Goal: Transaction & Acquisition: Obtain resource

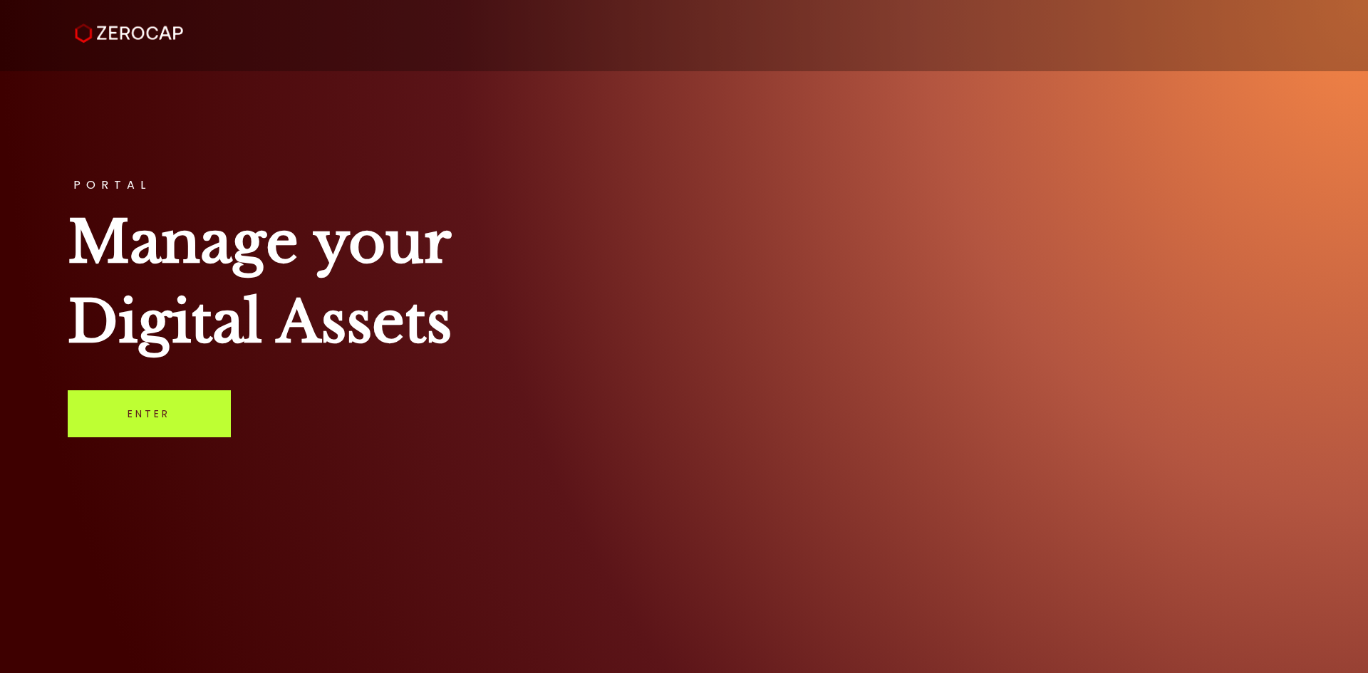
click at [143, 413] on link "Enter" at bounding box center [149, 414] width 163 height 47
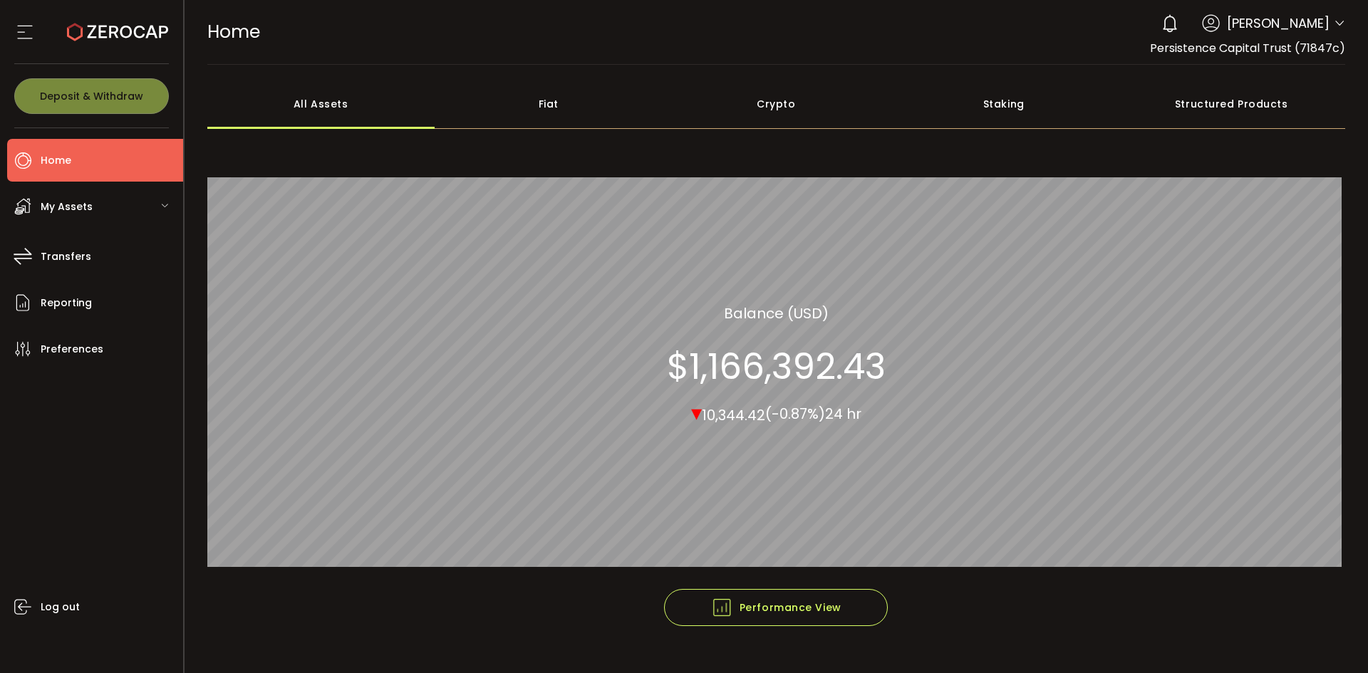
click at [1334, 26] on icon at bounding box center [1339, 23] width 11 height 11
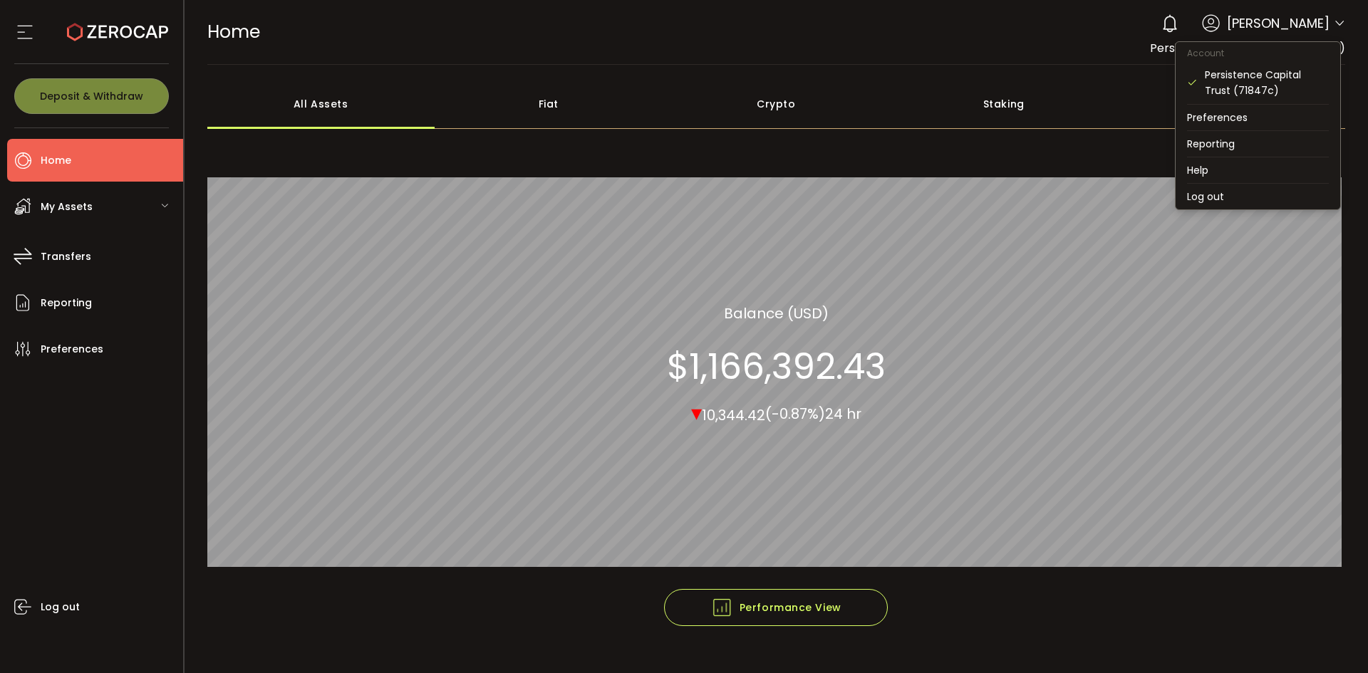
click at [1334, 25] on icon at bounding box center [1339, 23] width 11 height 11
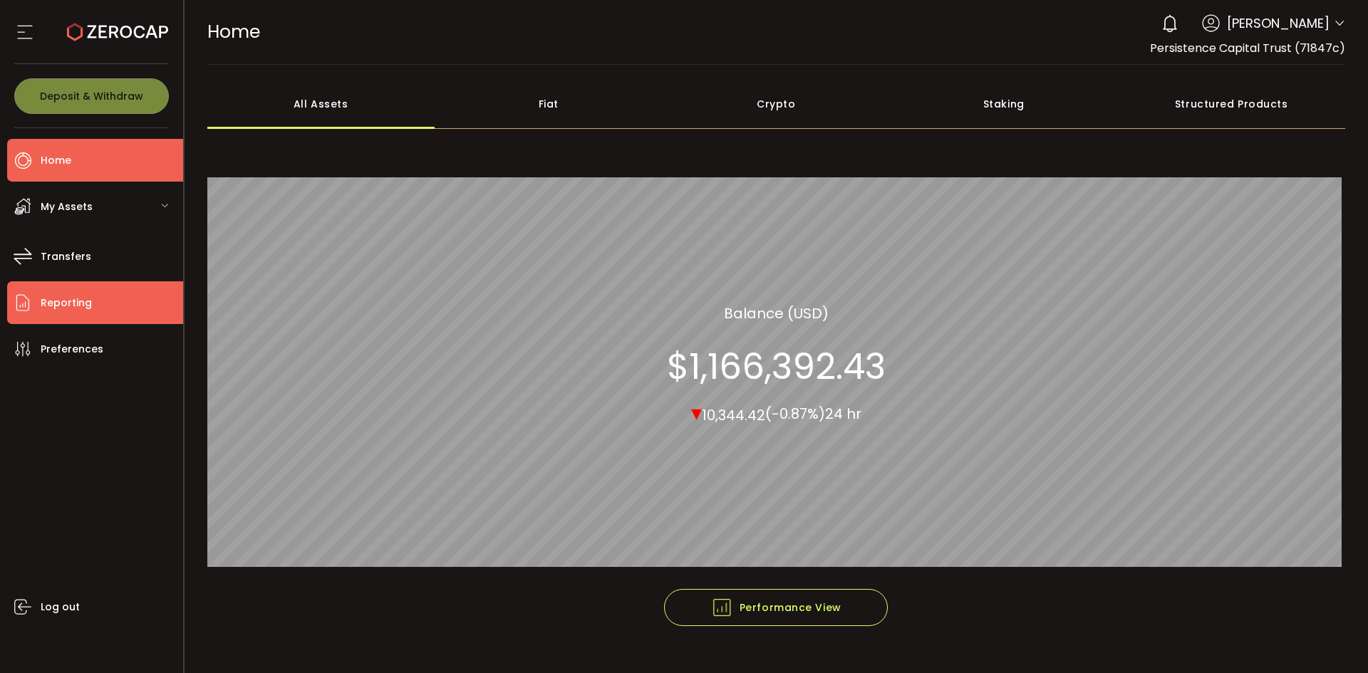
click at [63, 301] on span "Reporting" at bounding box center [66, 303] width 51 height 21
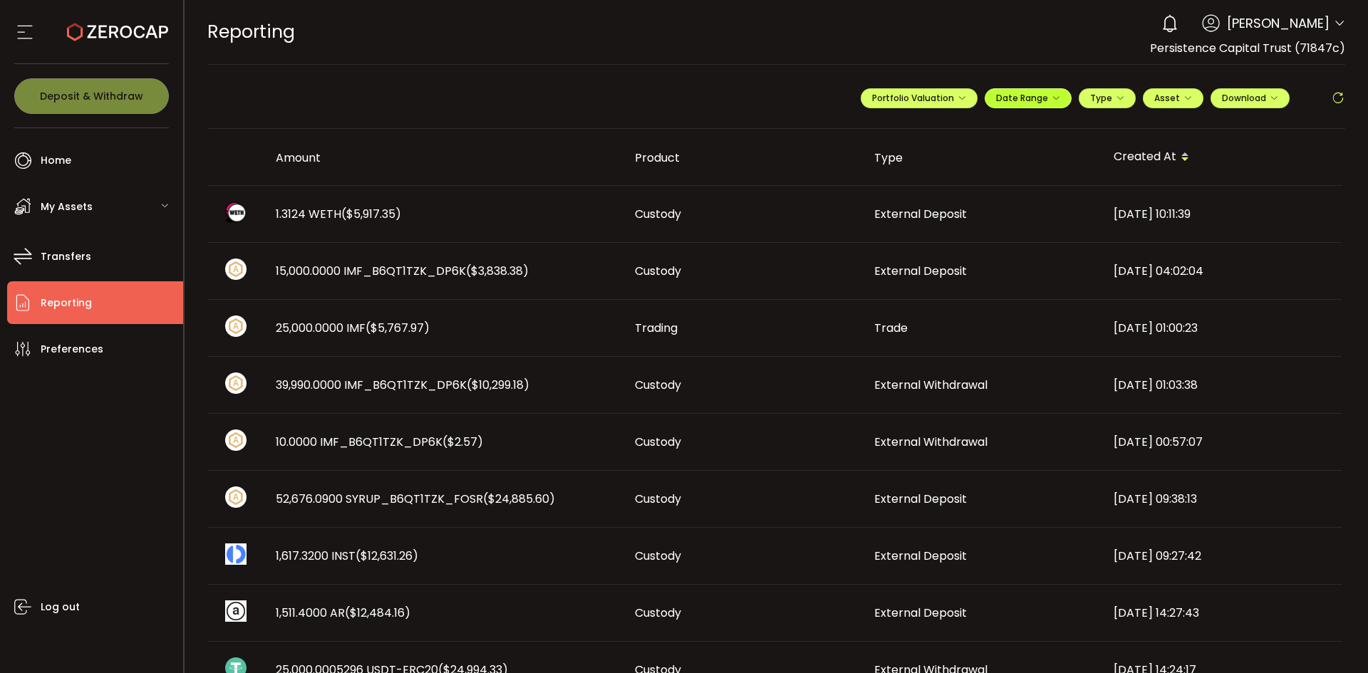
click at [1020, 101] on span "Date Range" at bounding box center [1028, 98] width 64 height 12
click at [959, 128] on input at bounding box center [988, 127] width 91 height 14
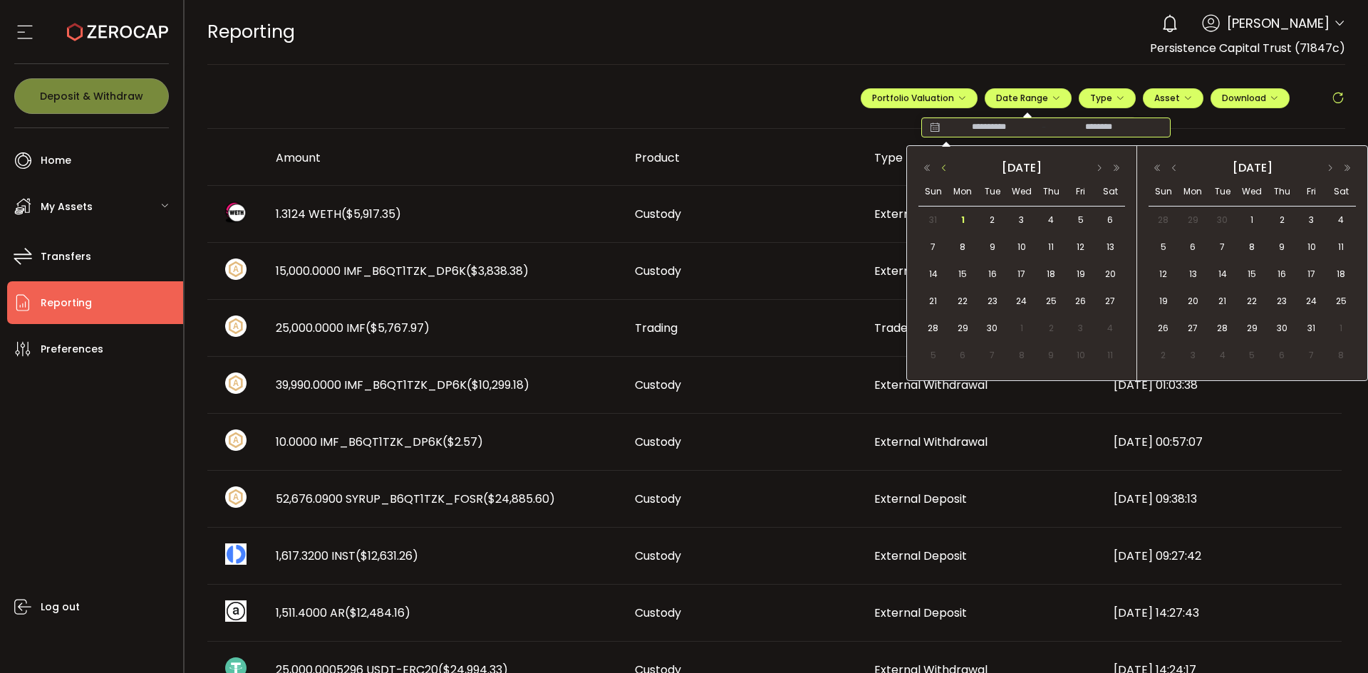
click at [945, 165] on button "button" at bounding box center [944, 168] width 17 height 10
click at [988, 218] on span "1" at bounding box center [992, 220] width 17 height 17
click at [1176, 169] on button "button" at bounding box center [1174, 168] width 17 height 10
click at [1190, 210] on div "1" at bounding box center [1192, 220] width 26 height 21
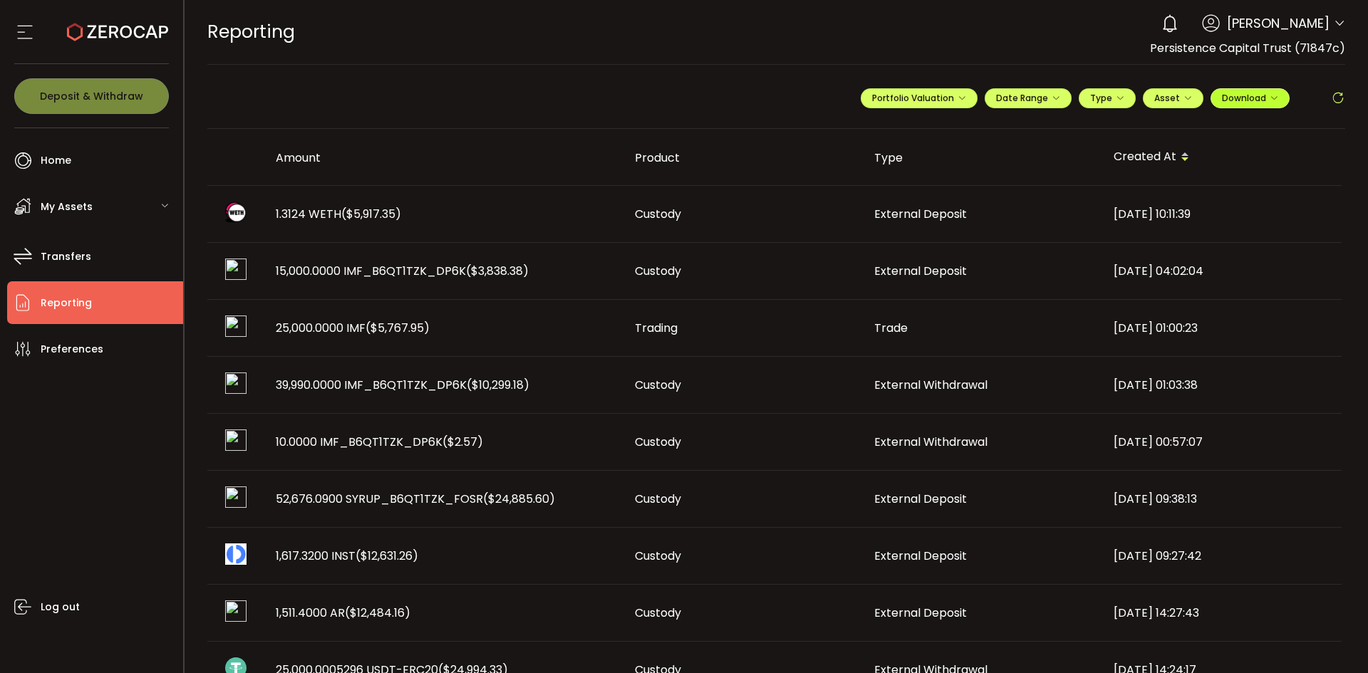
click at [1245, 96] on span "Download" at bounding box center [1250, 98] width 56 height 12
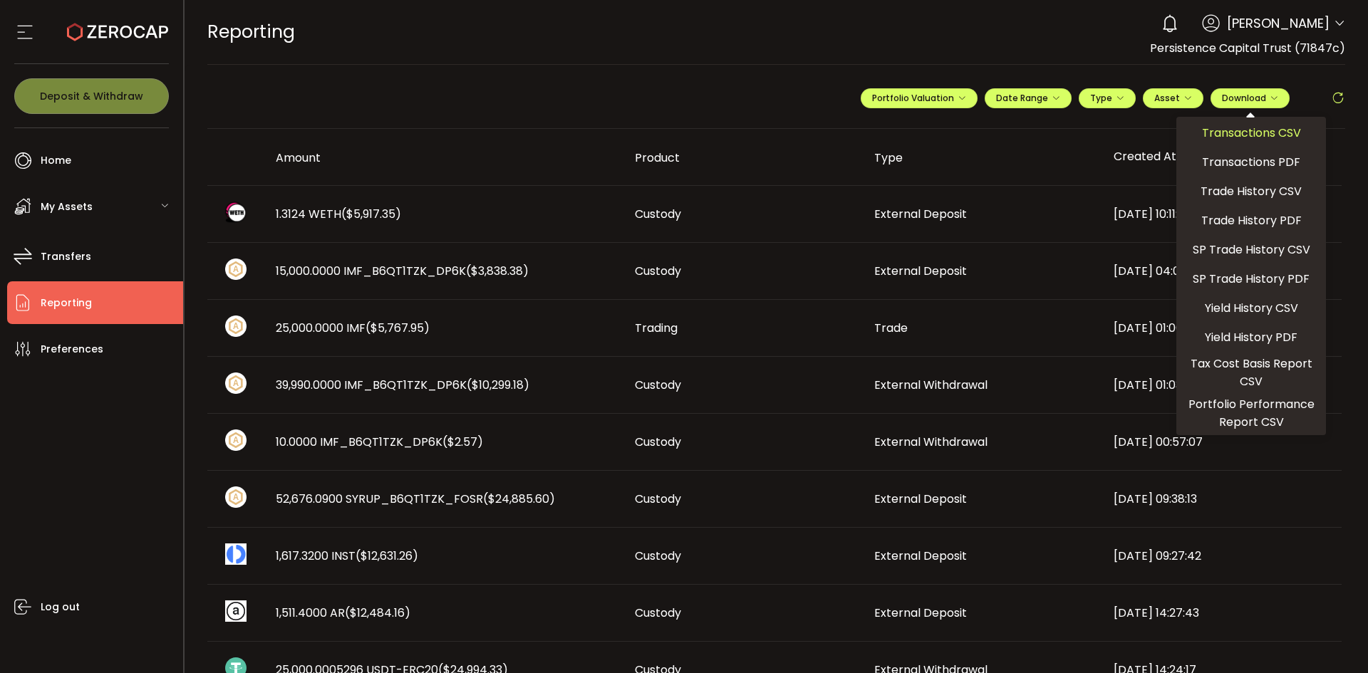
click at [1231, 131] on span "Transactions CSV" at bounding box center [1251, 133] width 99 height 18
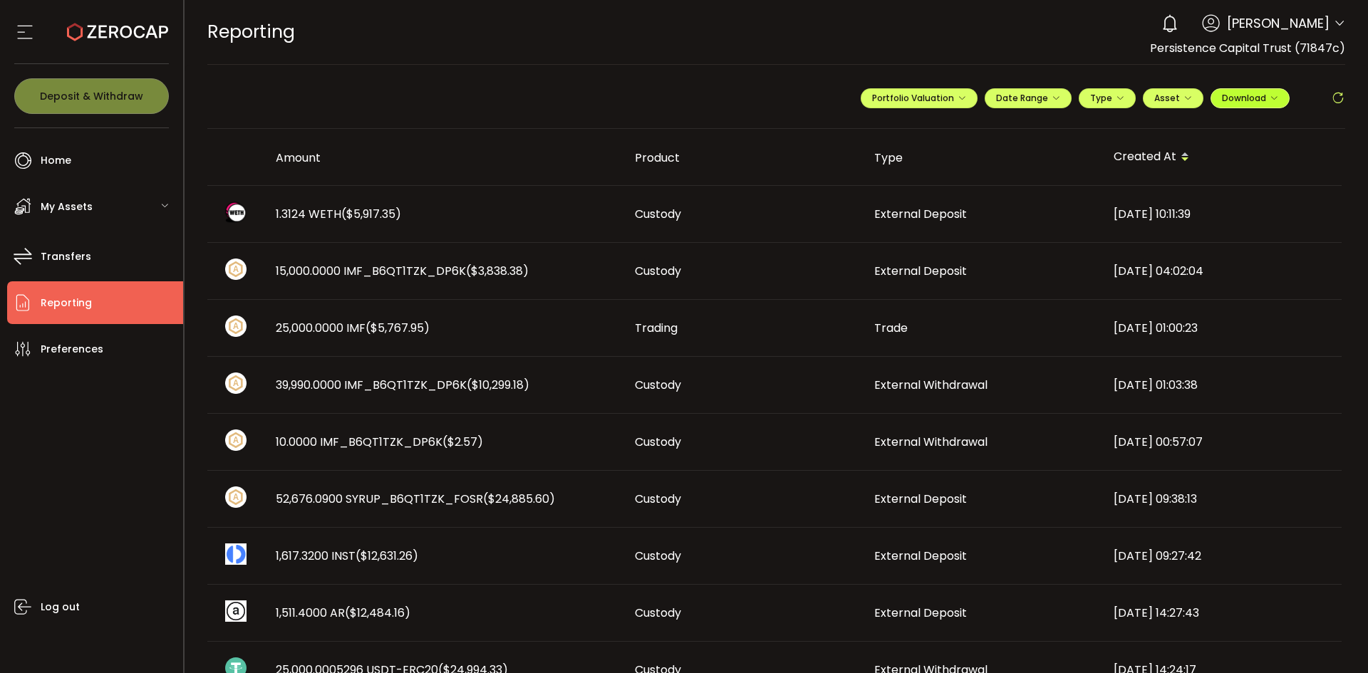
click at [1230, 103] on span "Download" at bounding box center [1250, 98] width 56 height 12
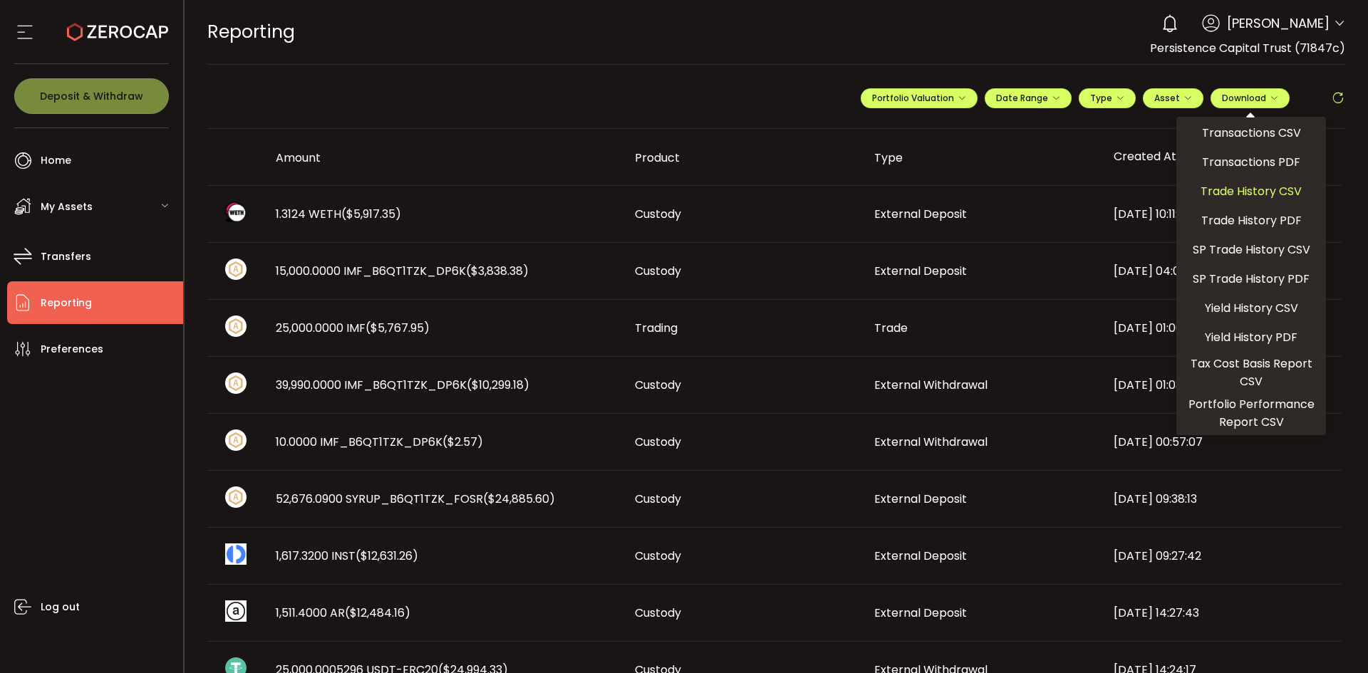
click at [1234, 187] on span "Trade History CSV" at bounding box center [1251, 191] width 101 height 18
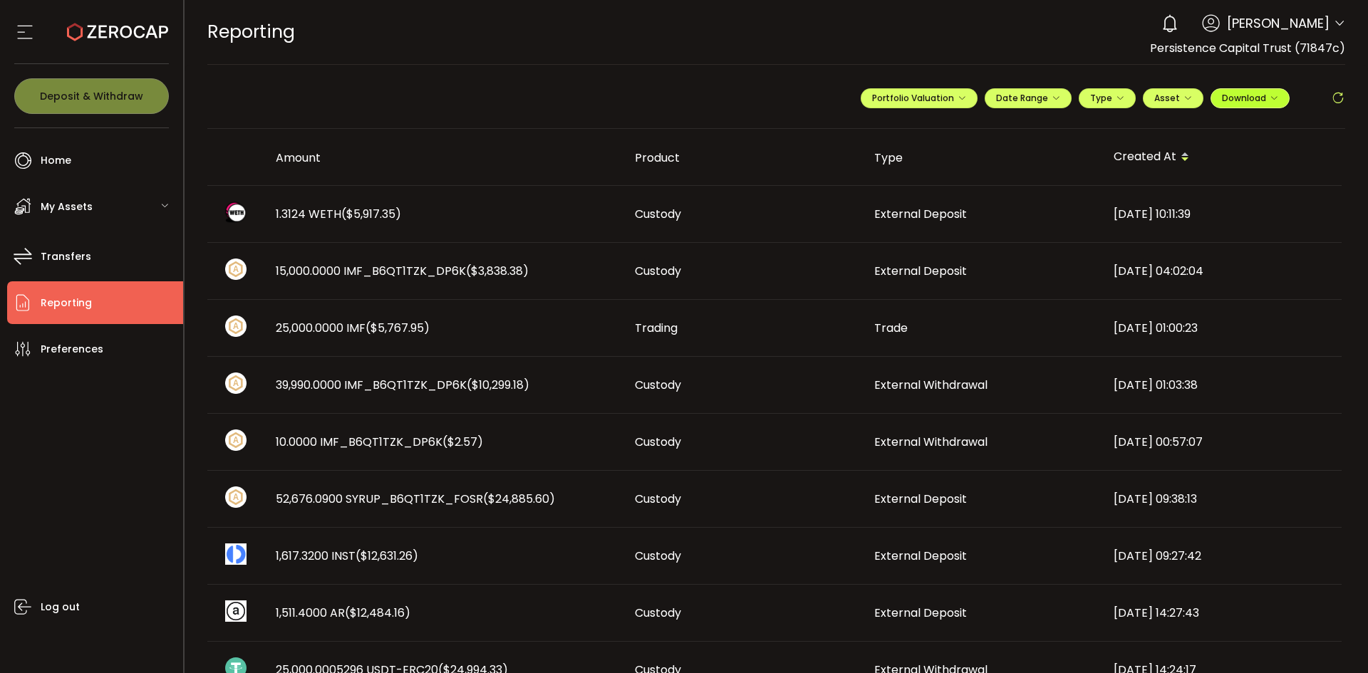
click at [1231, 104] on button "Download" at bounding box center [1250, 98] width 79 height 20
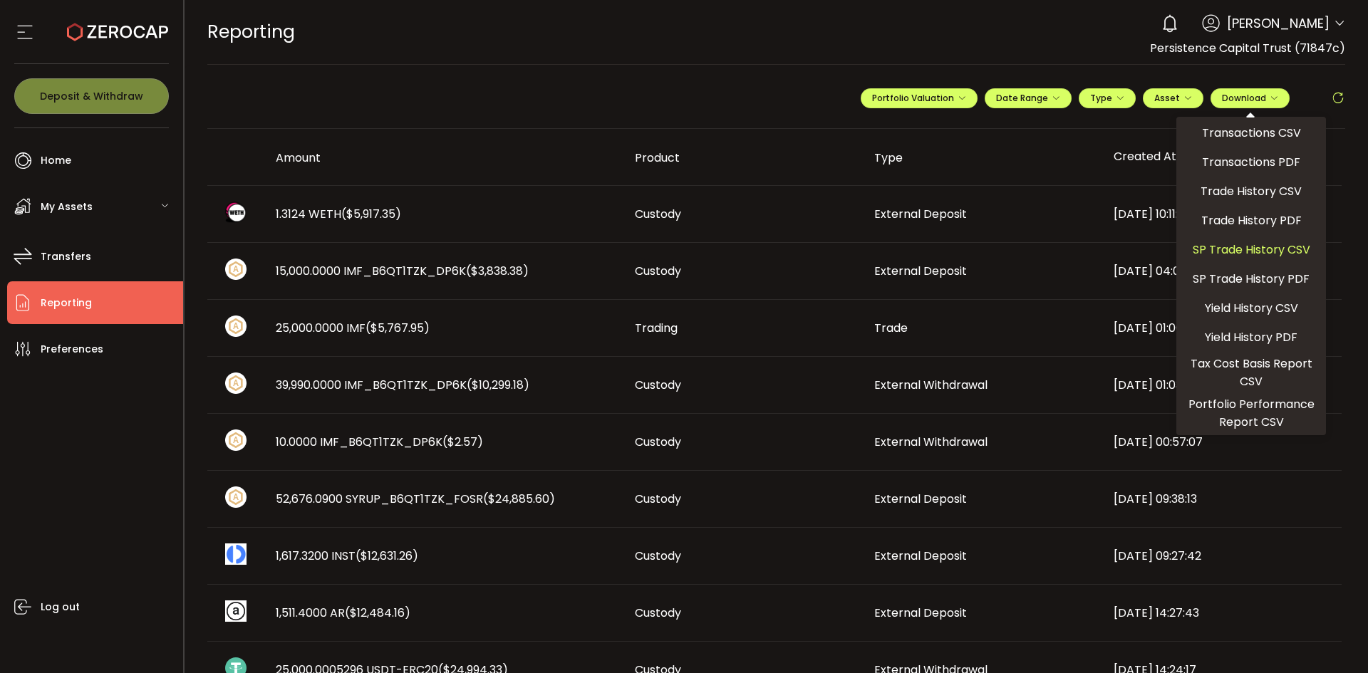
click at [1244, 246] on span "SP Trade History CSV" at bounding box center [1252, 250] width 118 height 18
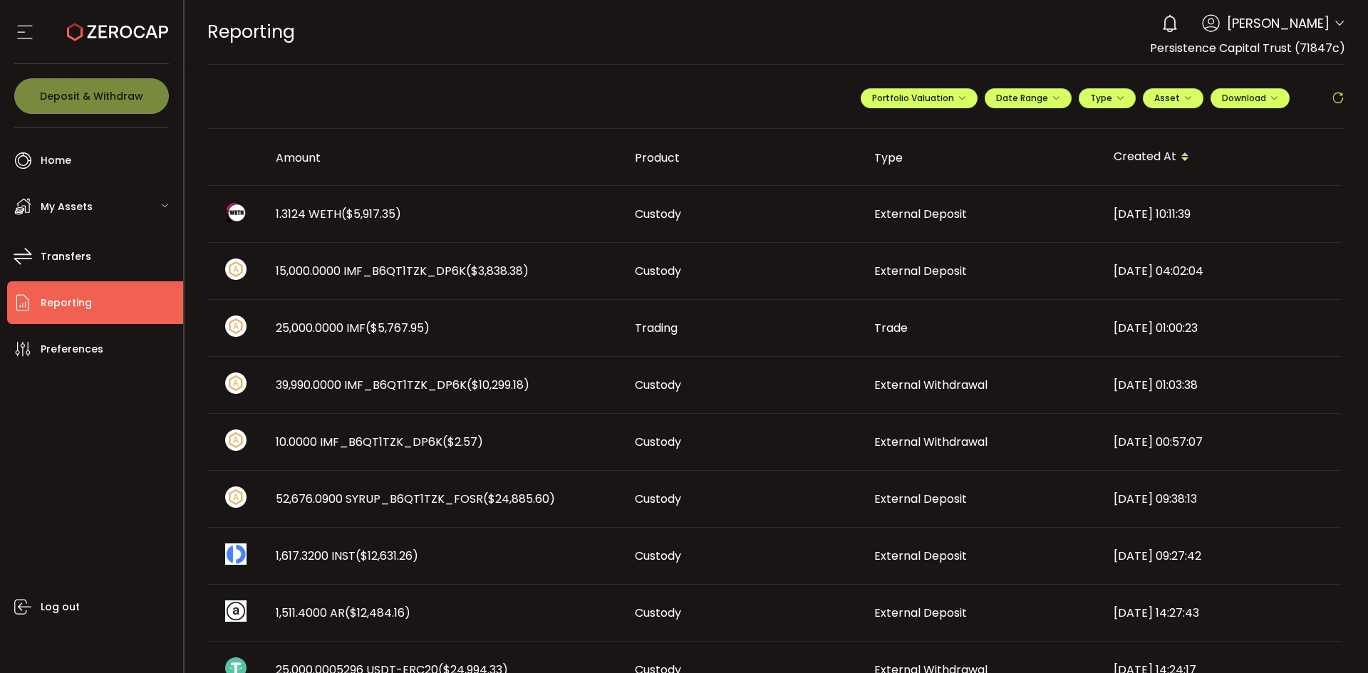
click at [974, 26] on div "REPORTING Buy Power $0.00 USD Reporting Reporting Verify Your Identity 0 [PERSO…" at bounding box center [776, 32] width 1139 height 64
click at [1244, 92] on button "Download" at bounding box center [1250, 98] width 79 height 20
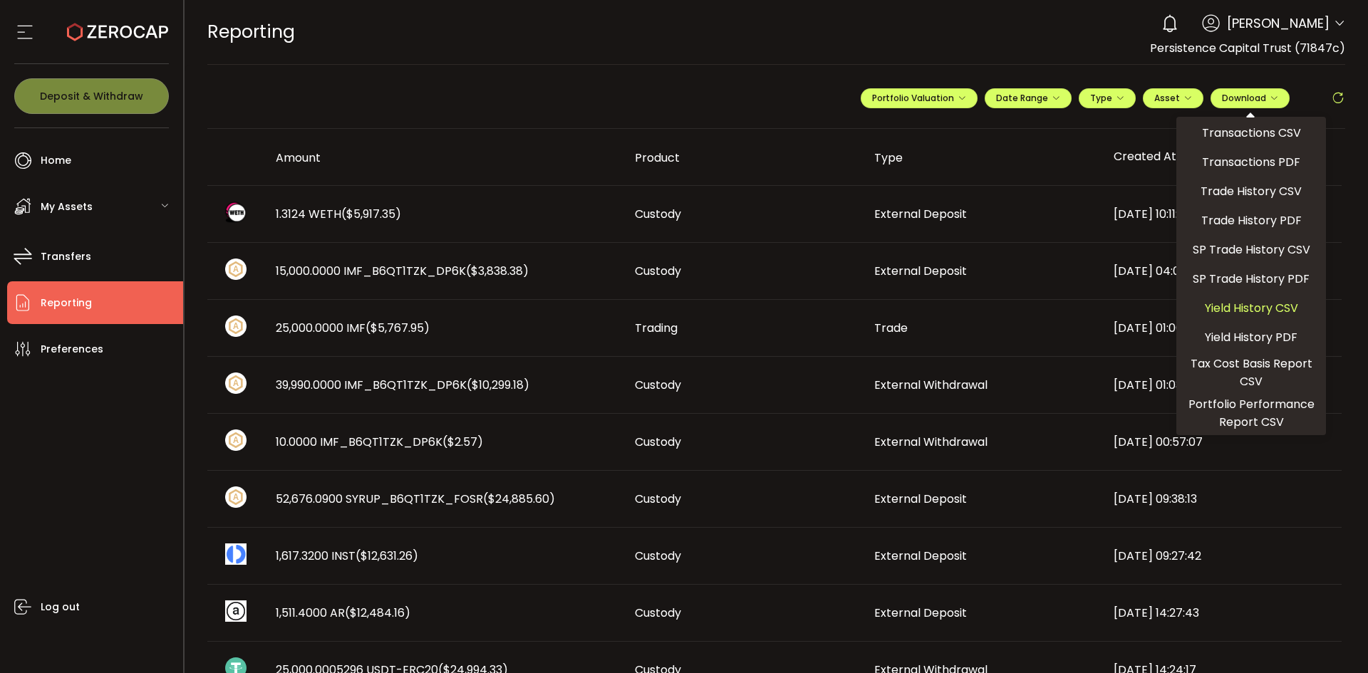
click at [1231, 304] on span "Yield History CSV" at bounding box center [1251, 308] width 93 height 18
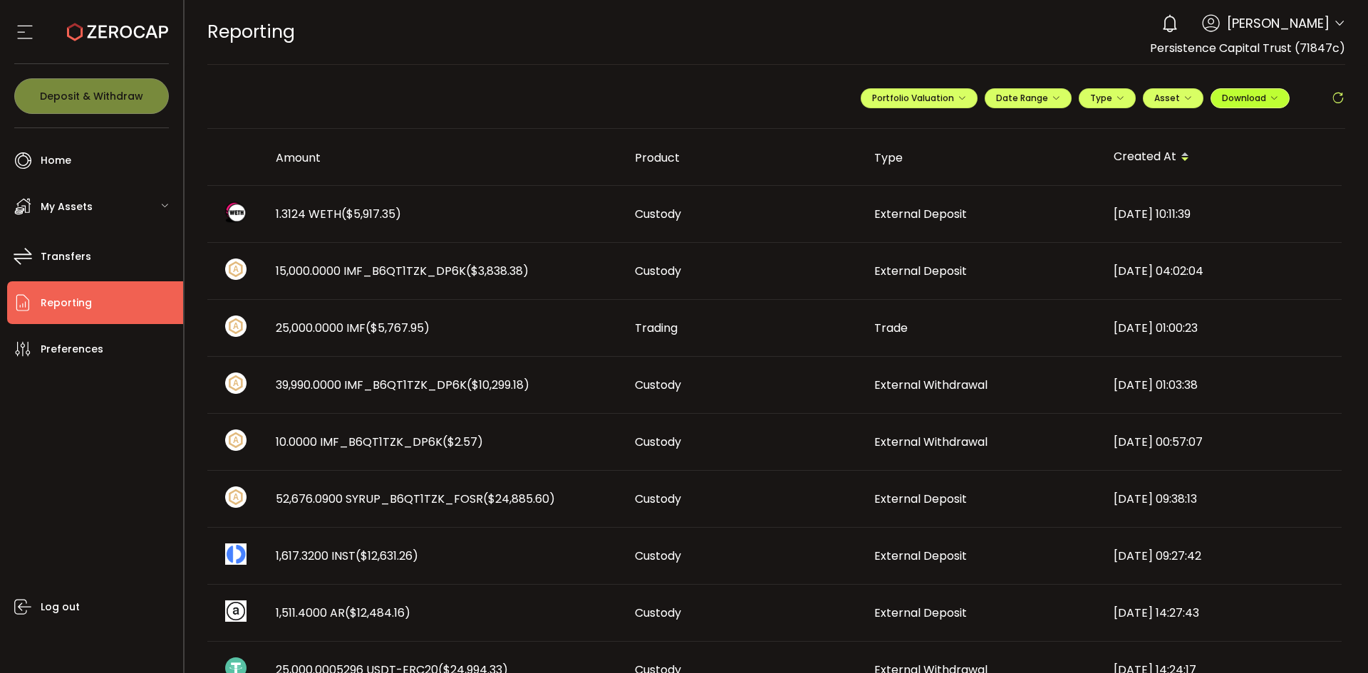
click at [1240, 105] on button "Download" at bounding box center [1250, 98] width 79 height 20
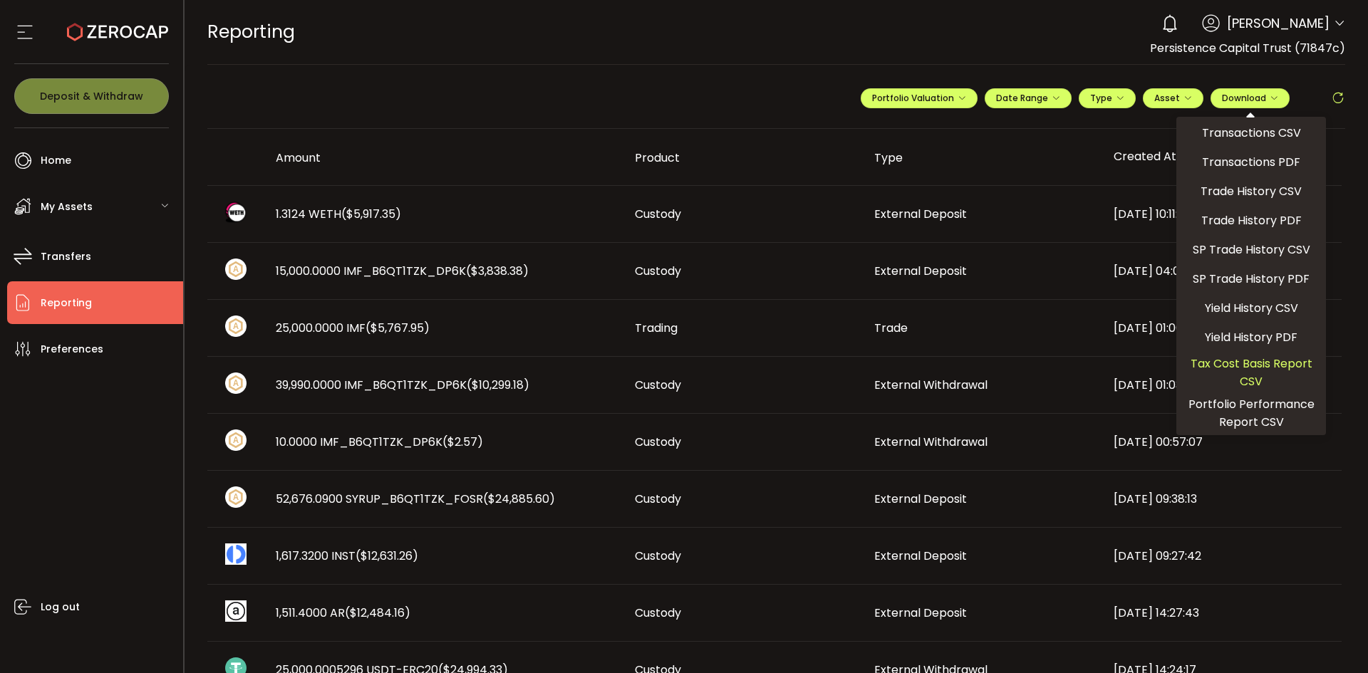
click at [1220, 360] on span "Tax Cost Basis Report CSV" at bounding box center [1251, 373] width 138 height 36
click at [746, 86] on div "**********" at bounding box center [776, 104] width 1139 height 50
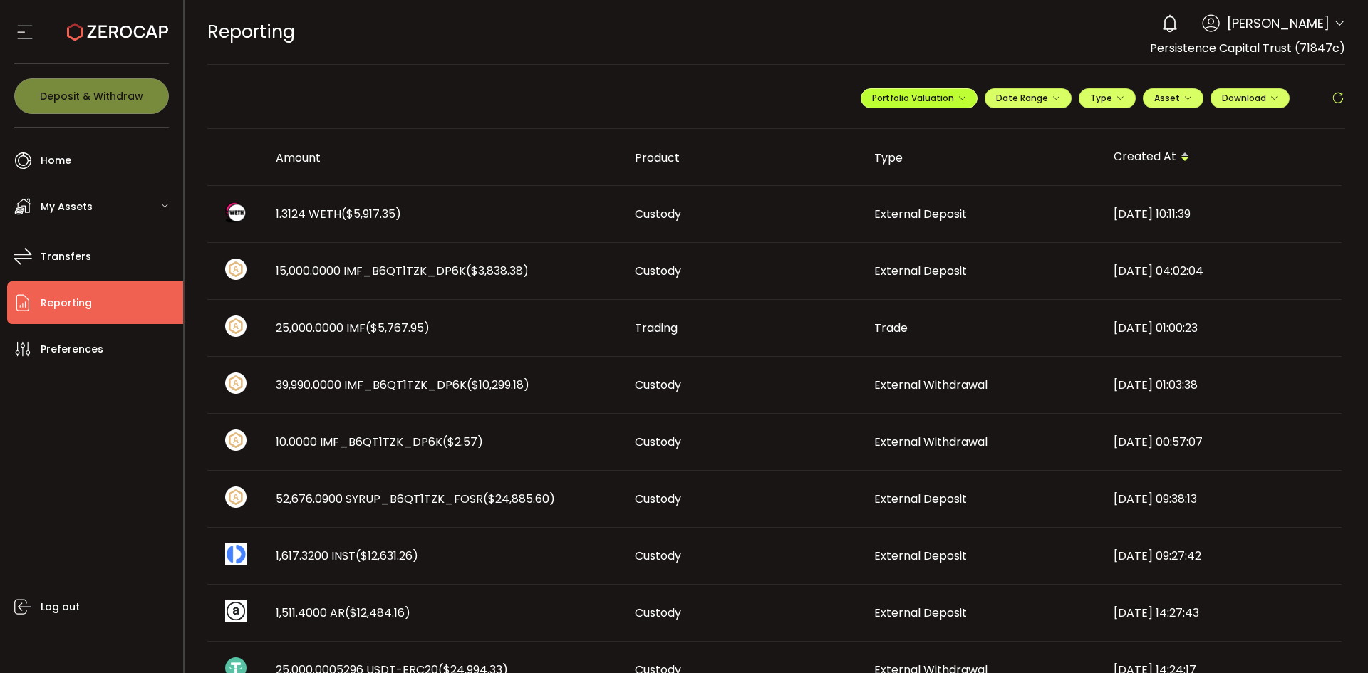
click at [900, 103] on span "Portfolio Valuation" at bounding box center [919, 98] width 94 height 12
click at [785, 94] on div "**********" at bounding box center [776, 104] width 1139 height 50
click at [87, 205] on span "My Assets" at bounding box center [67, 207] width 52 height 21
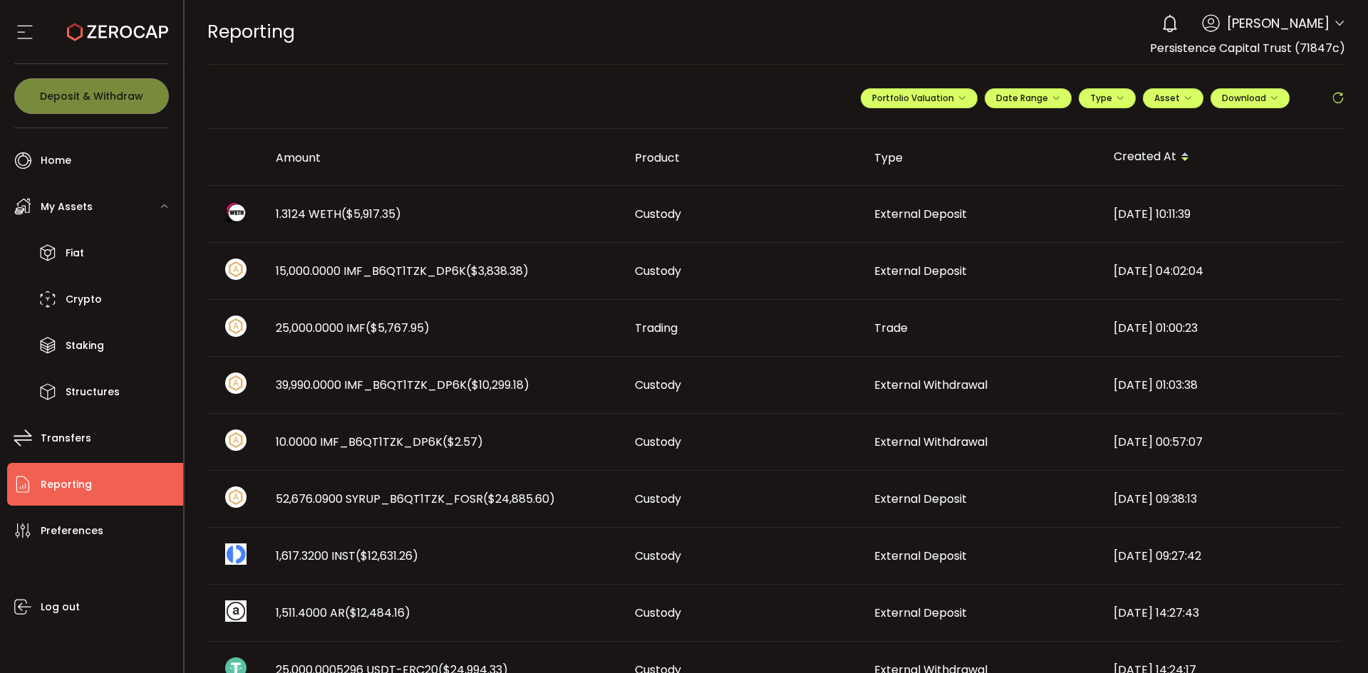
click at [85, 205] on span "My Assets" at bounding box center [67, 207] width 52 height 21
